Goal: Navigation & Orientation: Find specific page/section

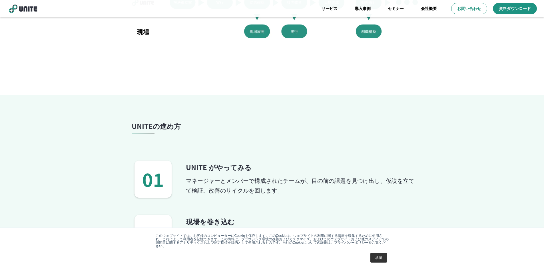
scroll to position [571, 0]
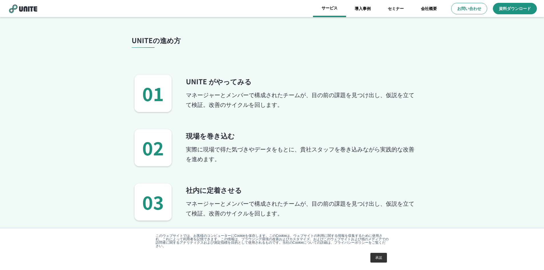
click at [327, 12] on link "サービス" at bounding box center [329, 8] width 33 height 17
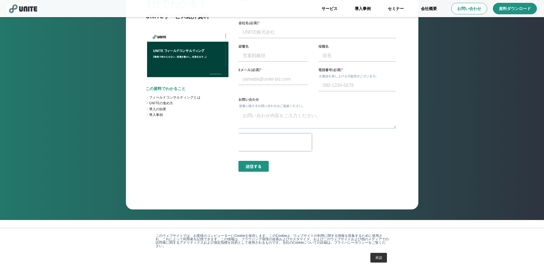
scroll to position [2153, 0]
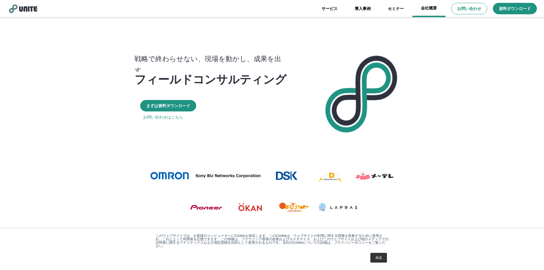
click at [426, 10] on link "会社概要" at bounding box center [429, 8] width 33 height 17
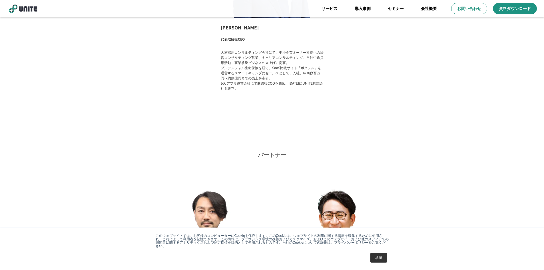
scroll to position [522, 0]
